Goal: Find specific page/section: Find specific page/section

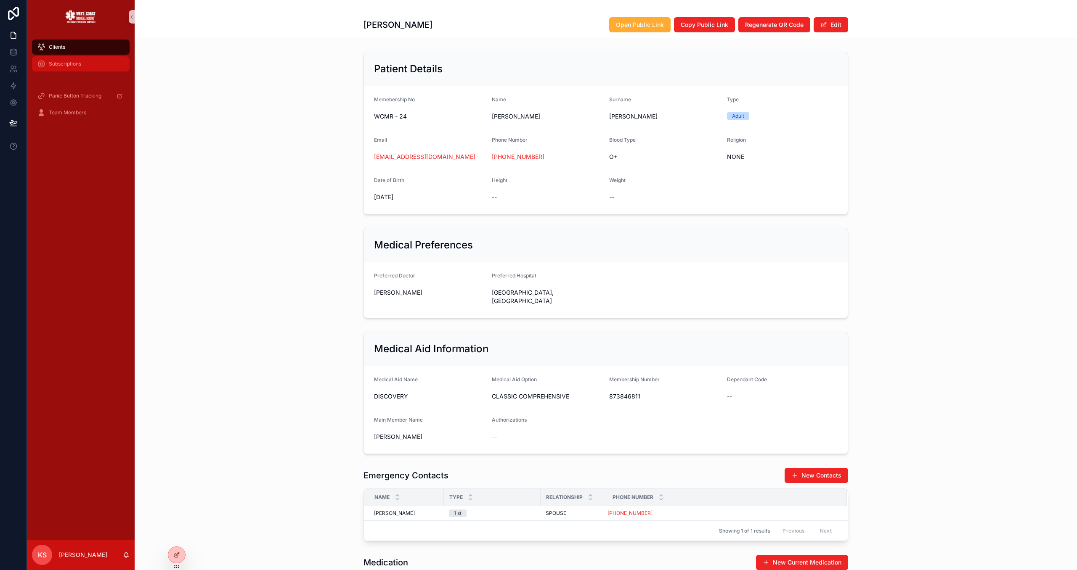
scroll to position [217, 0]
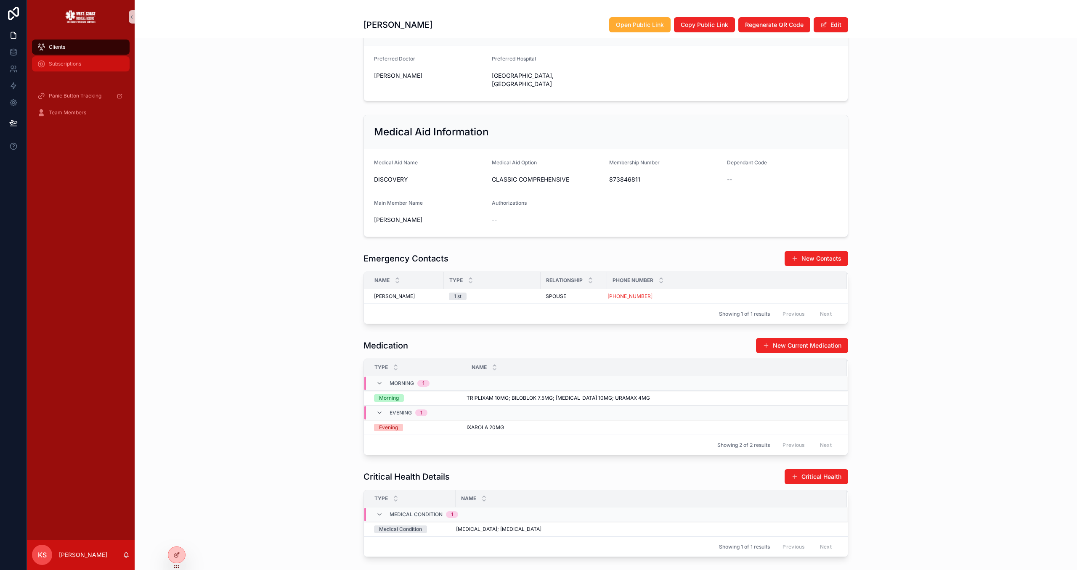
click at [79, 65] on span "Subscriptions" at bounding box center [65, 64] width 32 height 7
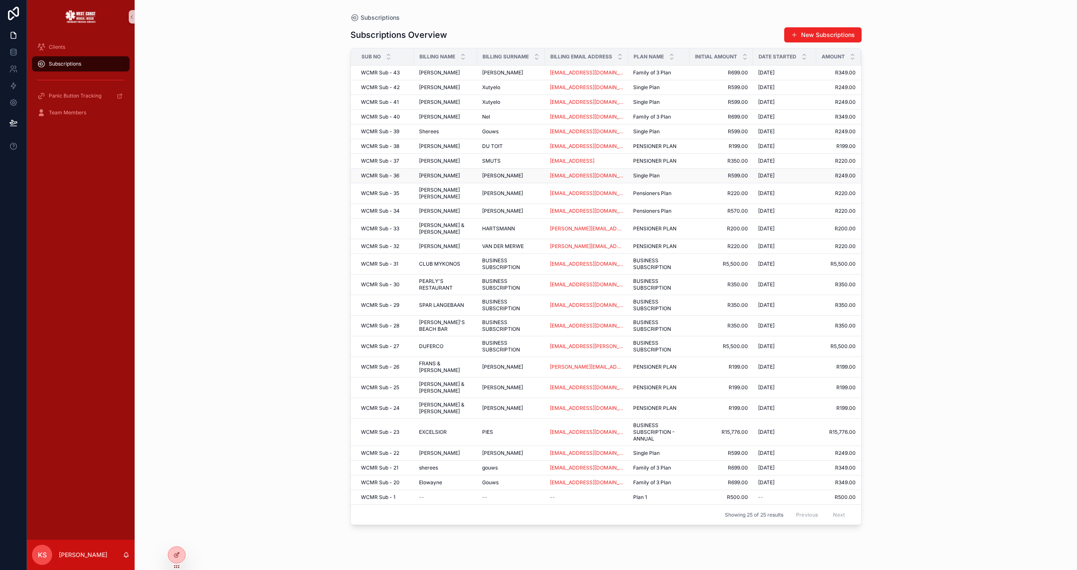
click at [518, 178] on div "[PERSON_NAME]" at bounding box center [511, 175] width 58 height 7
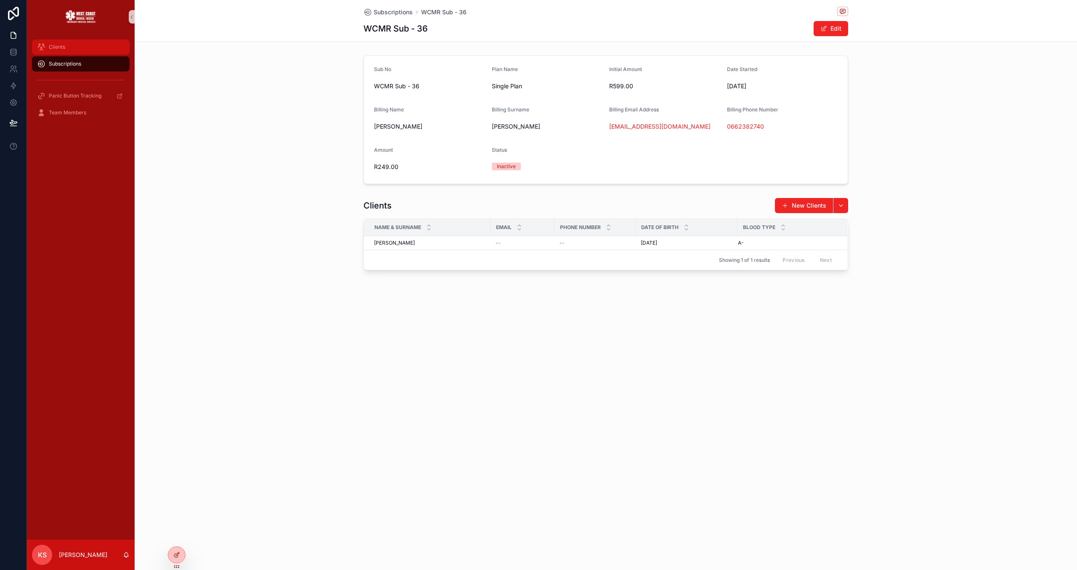
click at [92, 50] on div "Clients" at bounding box center [80, 46] width 87 height 13
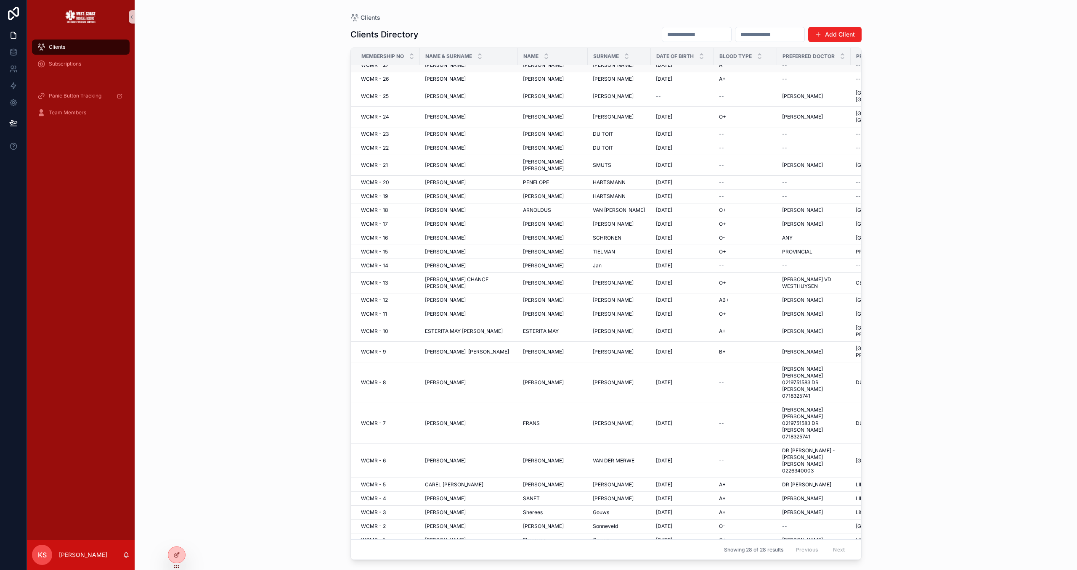
scroll to position [38, 0]
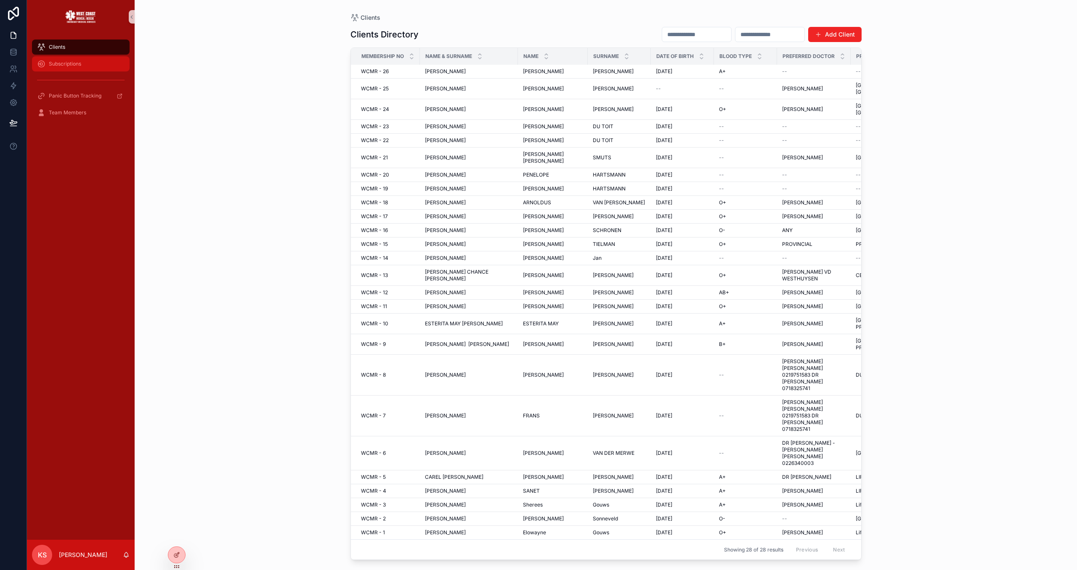
click at [71, 69] on div "Subscriptions" at bounding box center [80, 63] width 87 height 13
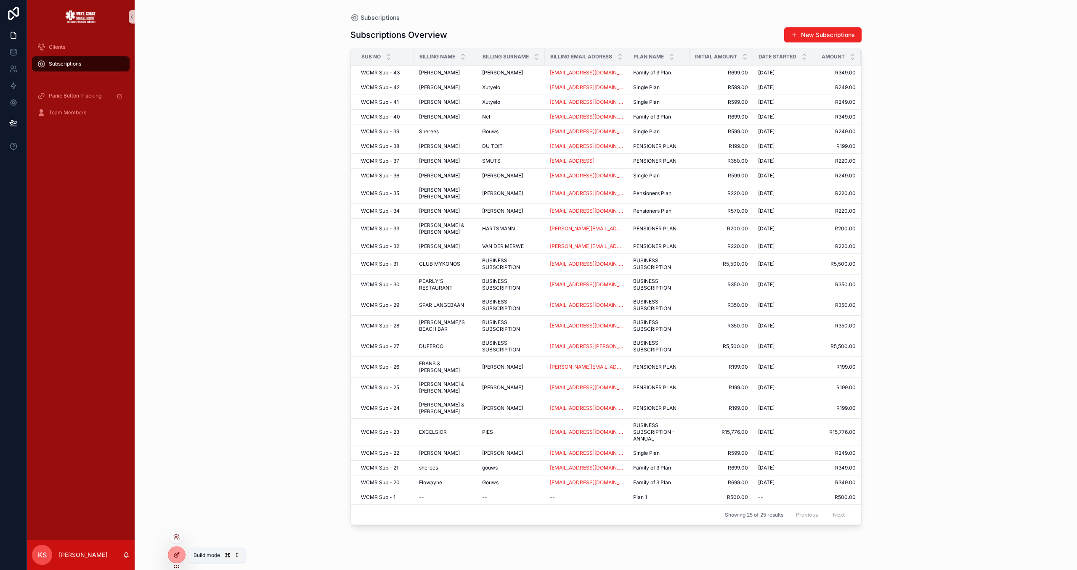
click at [178, 556] on icon at bounding box center [176, 555] width 7 height 7
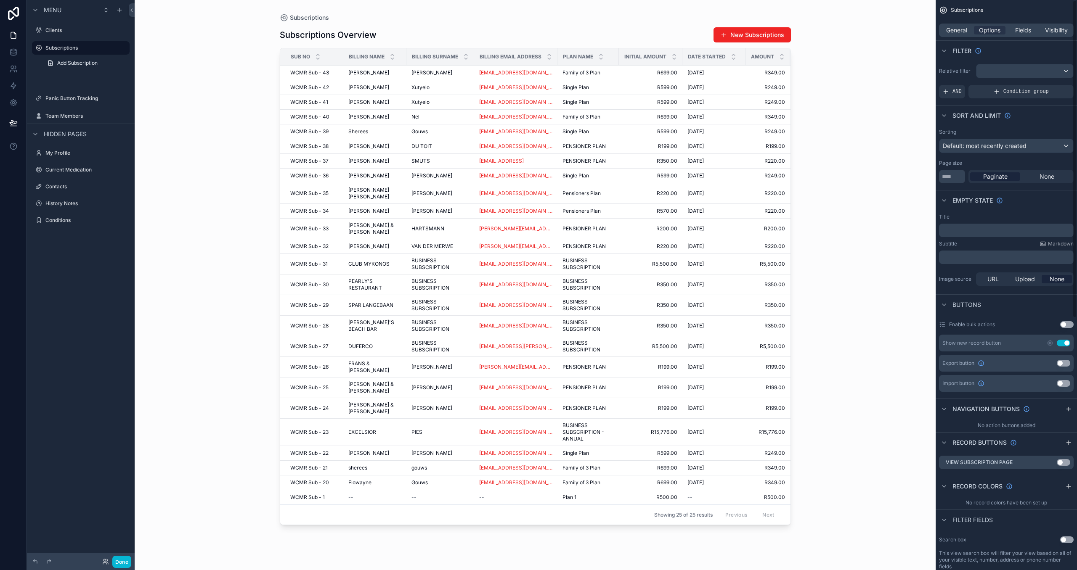
click at [952, 24] on div "General Options Fields Visibility" at bounding box center [1006, 30] width 135 height 13
click at [953, 29] on span "General" at bounding box center [956, 30] width 21 height 8
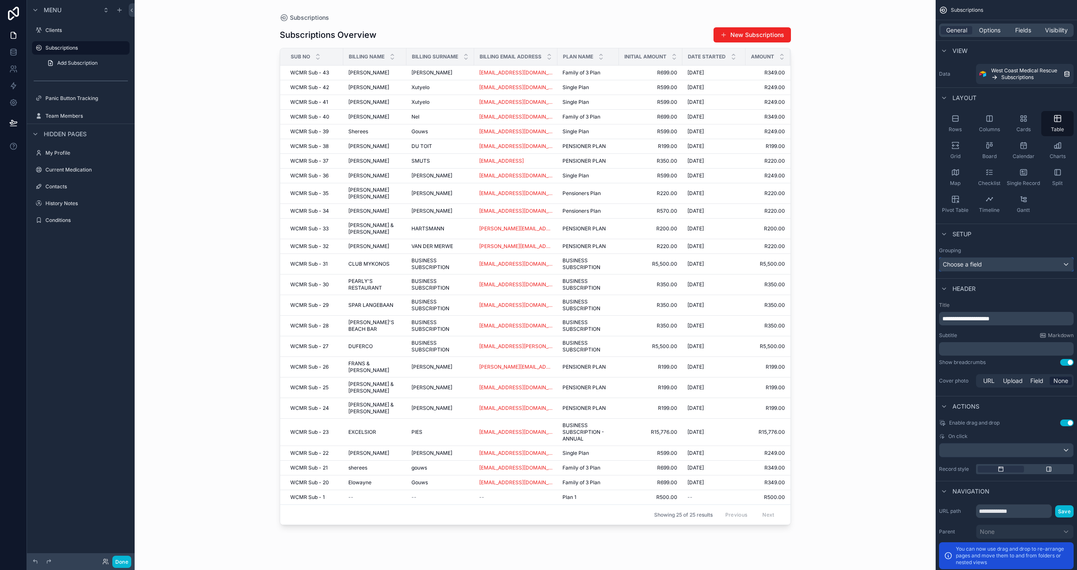
click at [991, 271] on div "Choose a field" at bounding box center [1006, 264] width 134 height 13
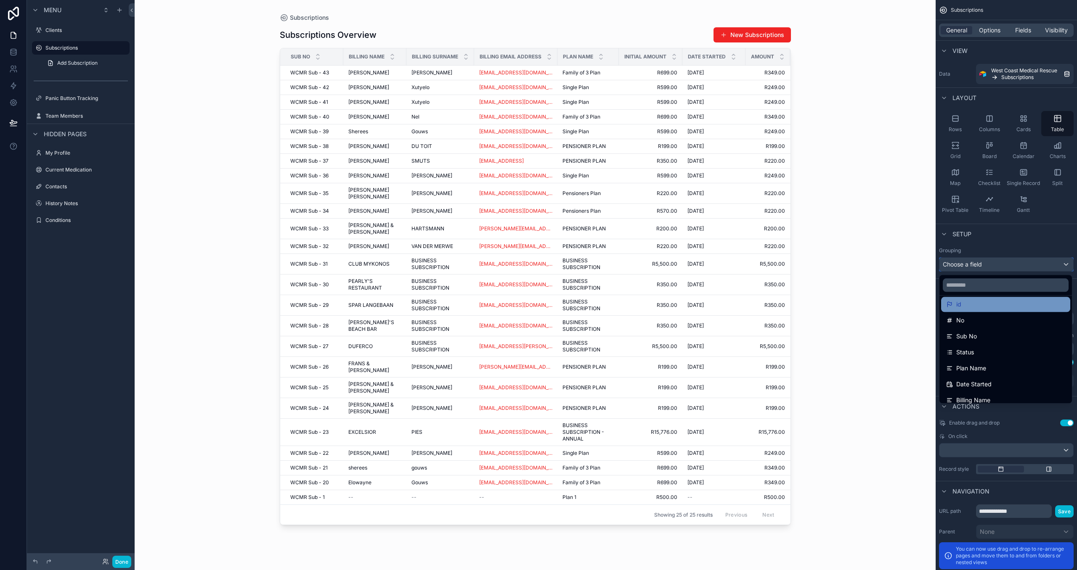
scroll to position [39, 0]
click at [991, 347] on div "Status" at bounding box center [1005, 351] width 119 height 10
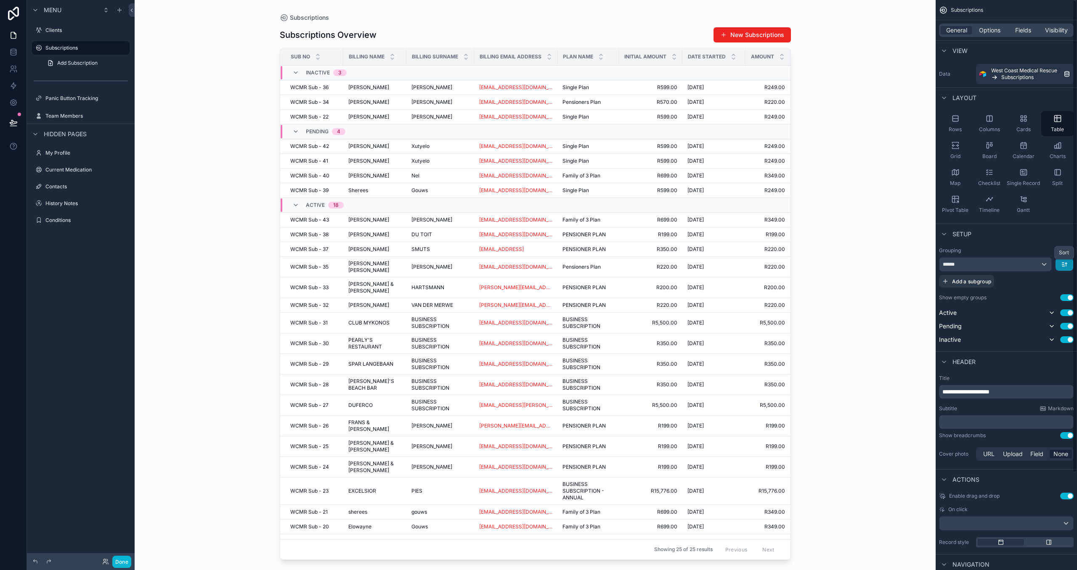
click at [1062, 262] on icon "scrollable content" at bounding box center [1064, 264] width 7 height 7
click at [1060, 293] on div "Last -> First" at bounding box center [1049, 299] width 44 height 15
click at [1065, 262] on icon "scrollable content" at bounding box center [1064, 264] width 7 height 7
click at [1067, 287] on div "First -> Last" at bounding box center [1049, 283] width 44 height 15
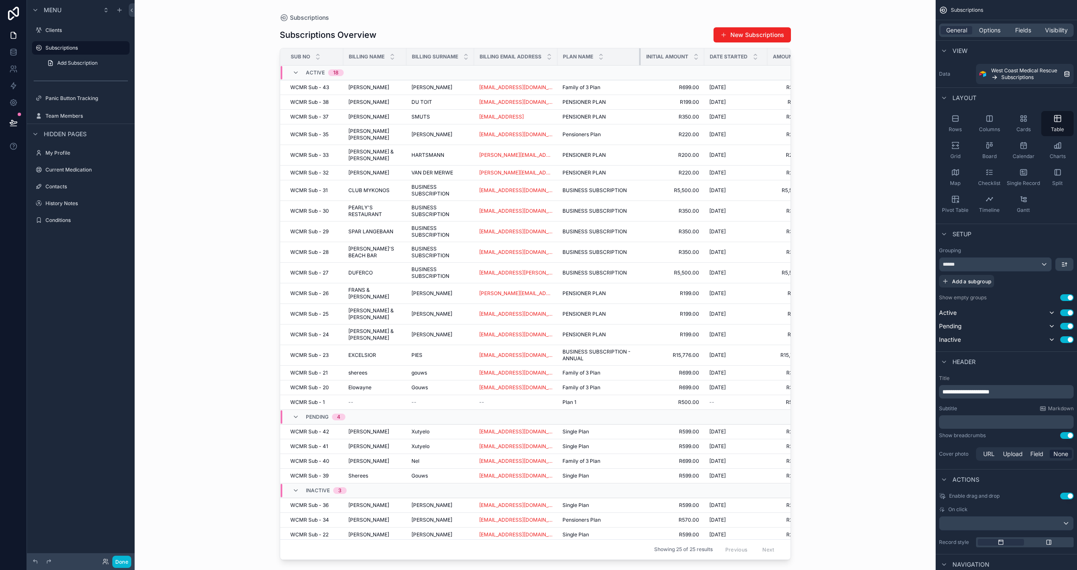
drag, startPoint x: 618, startPoint y: 54, endPoint x: 639, endPoint y: 54, distance: 21.9
click at [639, 54] on div "scrollable content" at bounding box center [640, 56] width 3 height 17
click at [556, 53] on div "scrollable content" at bounding box center [557, 56] width 3 height 17
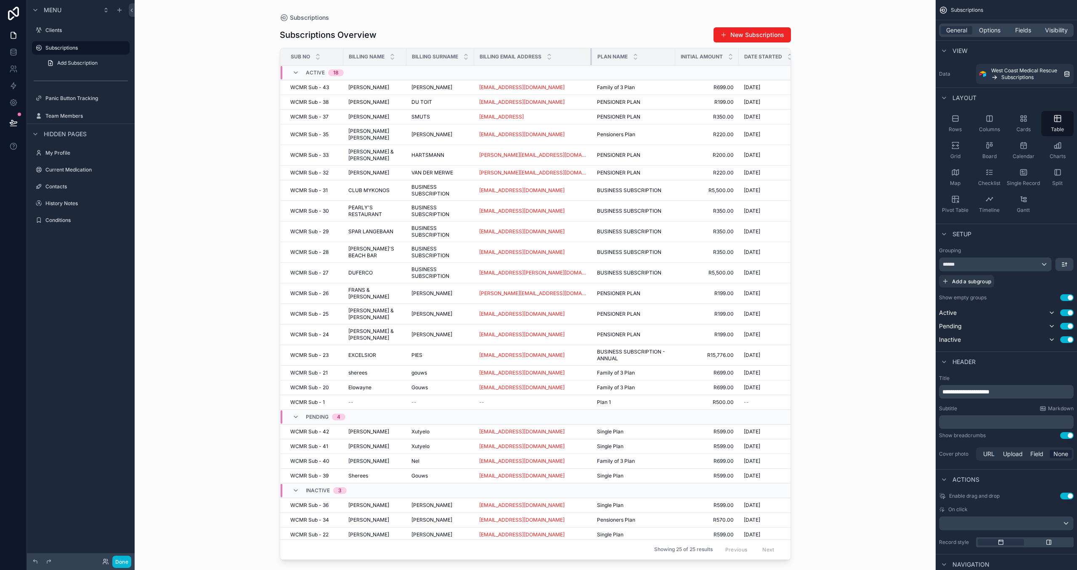
drag, startPoint x: 556, startPoint y: 53, endPoint x: 604, endPoint y: 60, distance: 48.4
click at [604, 60] on tr "Sub No Billing Name Billing Surname Billing Email Address Plan Name Initial Amo…" at bounding box center [596, 56] width 633 height 17
click at [127, 558] on button "Done" at bounding box center [121, 562] width 19 height 12
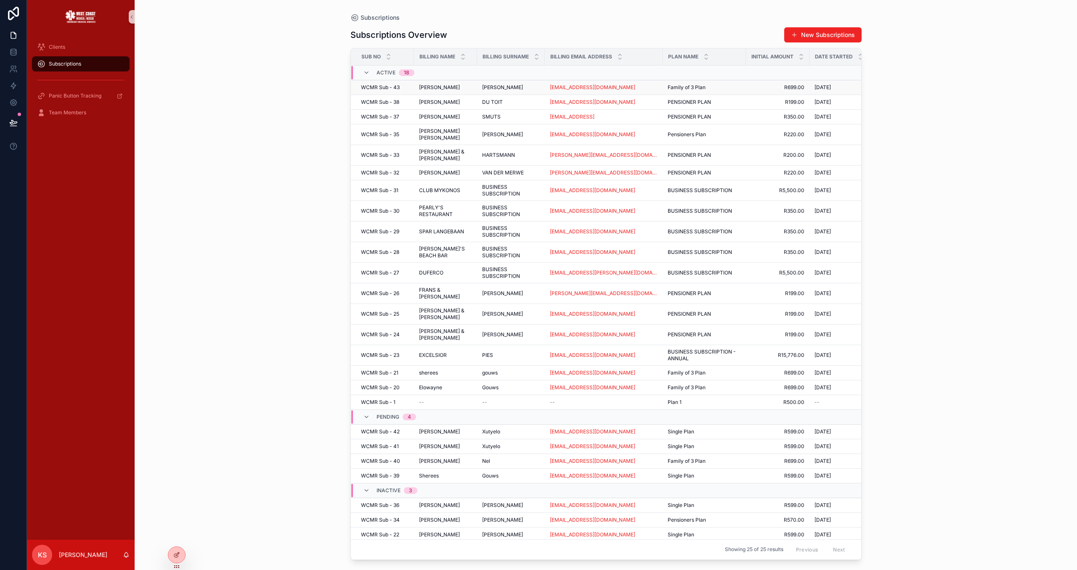
click at [514, 84] on div "[PERSON_NAME] [PERSON_NAME]" at bounding box center [511, 87] width 58 height 7
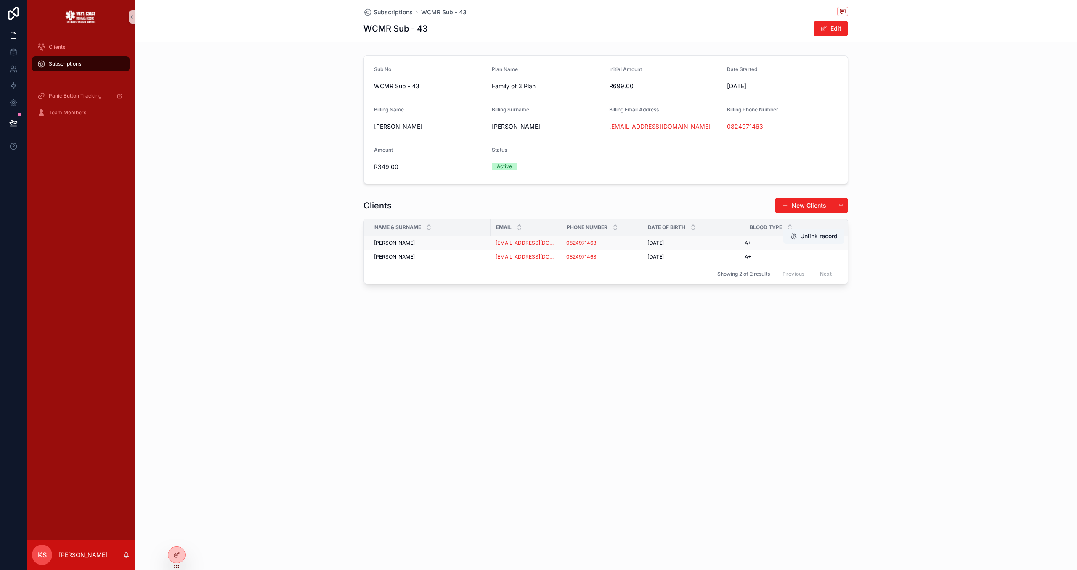
click at [442, 245] on div "[PERSON_NAME] [PERSON_NAME]" at bounding box center [429, 243] width 111 height 7
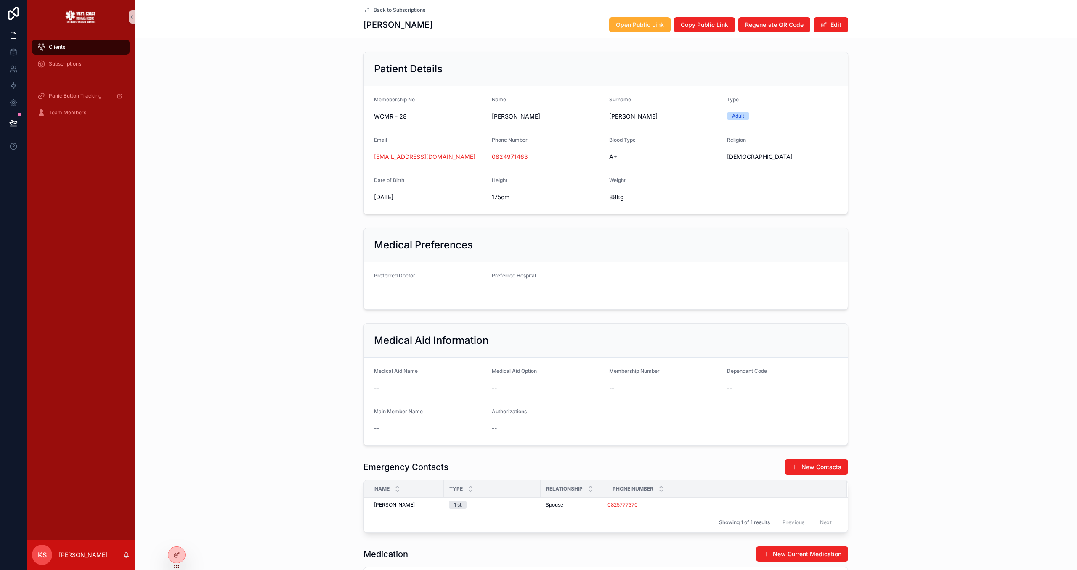
click at [400, 7] on span "Back to Subscriptions" at bounding box center [400, 10] width 52 height 7
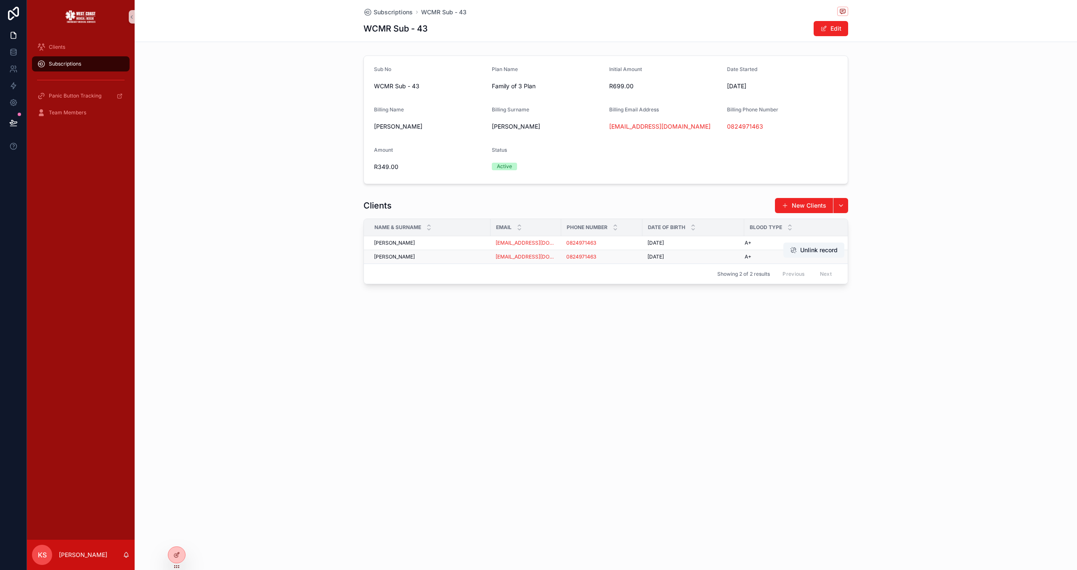
click at [444, 256] on div "[PERSON_NAME] [PERSON_NAME]" at bounding box center [429, 257] width 111 height 7
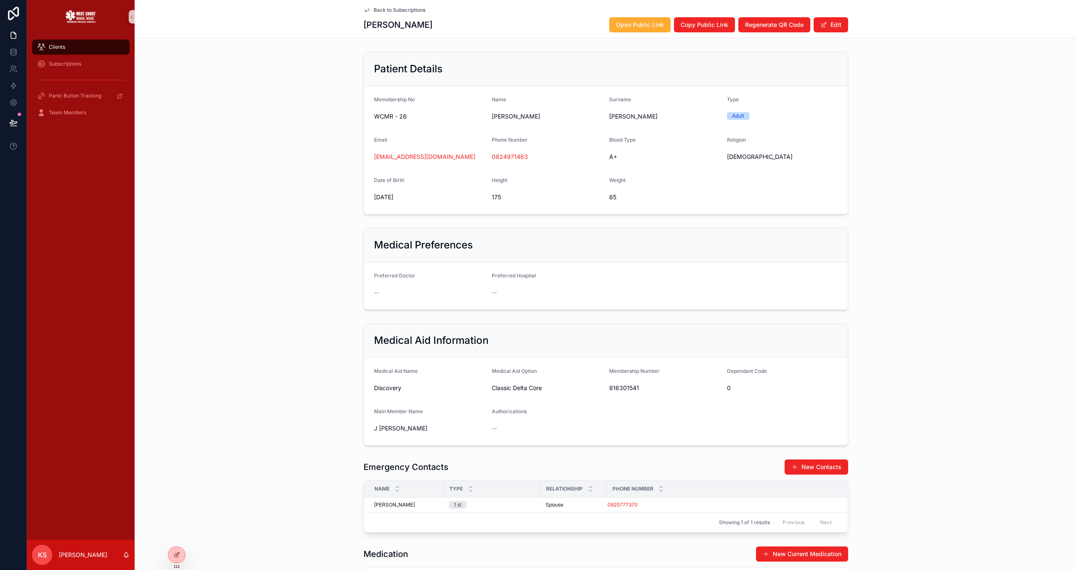
click at [400, 12] on span "Back to Subscriptions" at bounding box center [400, 10] width 52 height 7
